Goal: Task Accomplishment & Management: Manage account settings

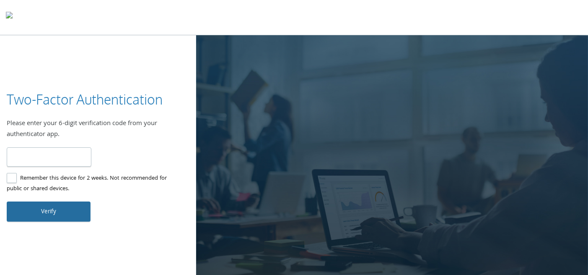
type input "******"
click at [71, 213] on button "Verify" at bounding box center [49, 211] width 84 height 20
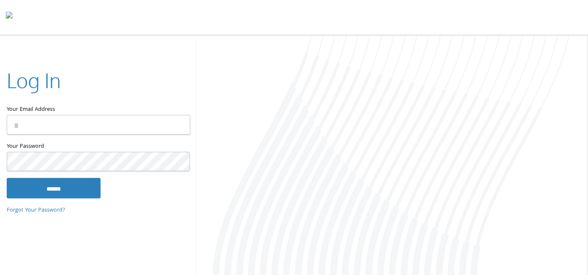
type input "**********"
